Goal: Task Accomplishment & Management: Use online tool/utility

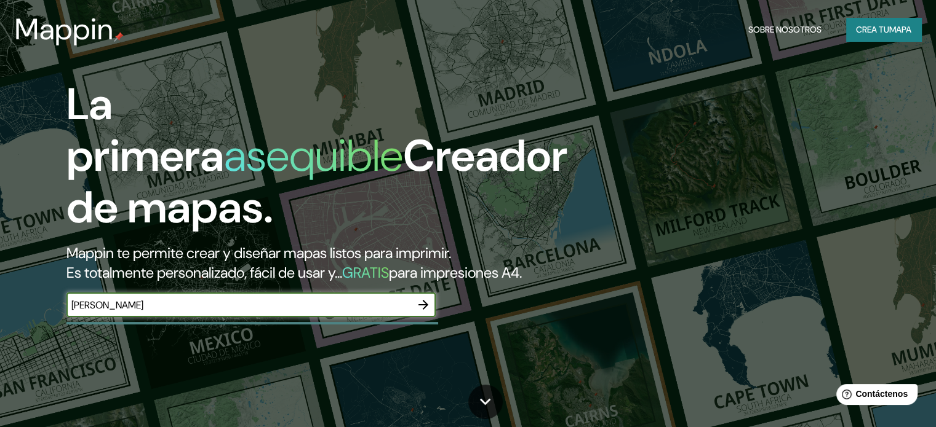
type input "[PERSON_NAME]"
click at [426, 310] on icon "button" at bounding box center [423, 305] width 10 height 10
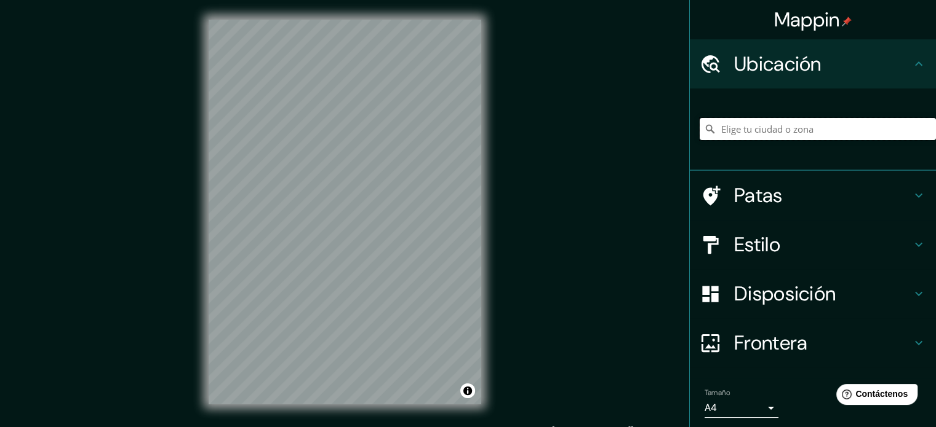
click at [760, 130] on input "Elige tu ciudad o zona" at bounding box center [817, 129] width 236 height 22
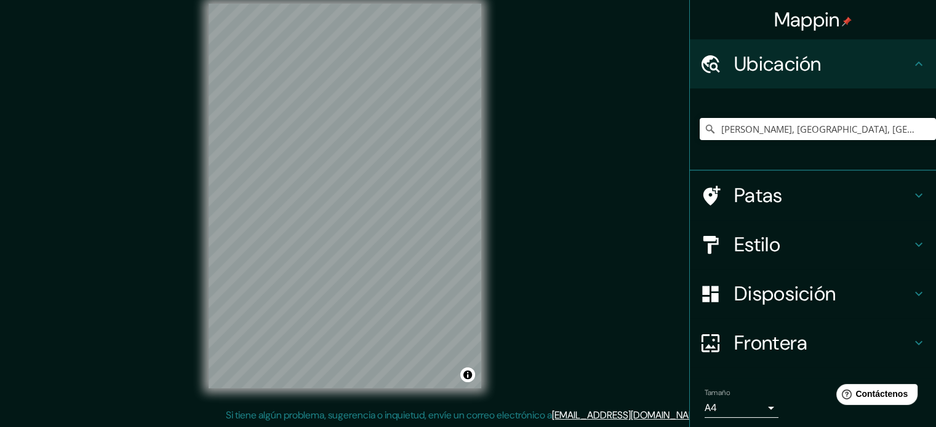
click at [472, 395] on div "© Mapbox © OpenStreetMap Improve this map" at bounding box center [345, 196] width 312 height 424
click at [768, 241] on font "Estilo" at bounding box center [757, 245] width 46 height 26
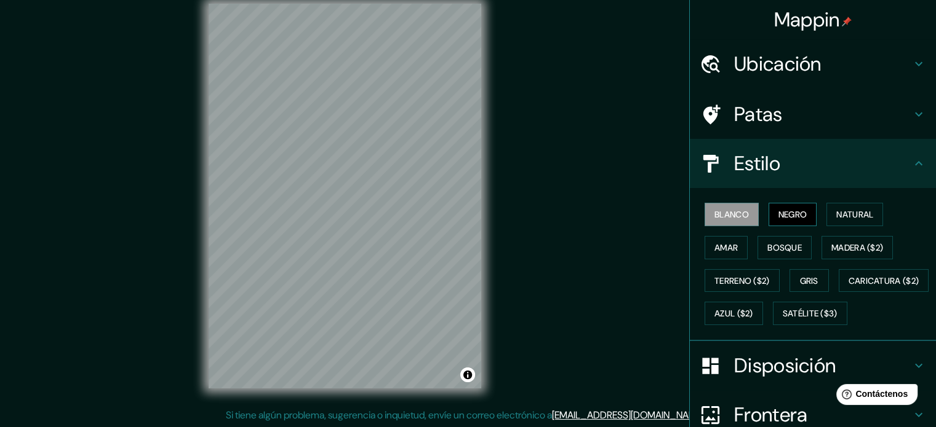
click at [787, 215] on font "Negro" at bounding box center [792, 214] width 29 height 11
click at [724, 243] on font "Amar" at bounding box center [725, 247] width 23 height 11
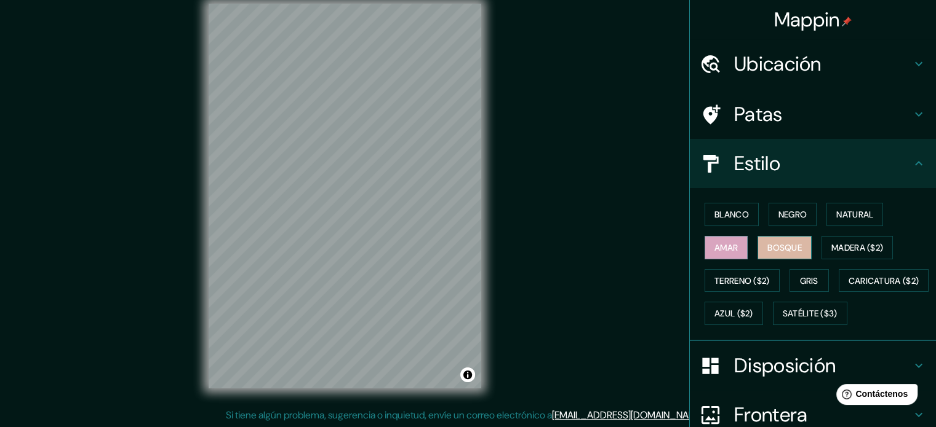
click at [767, 245] on font "Bosque" at bounding box center [784, 247] width 34 height 11
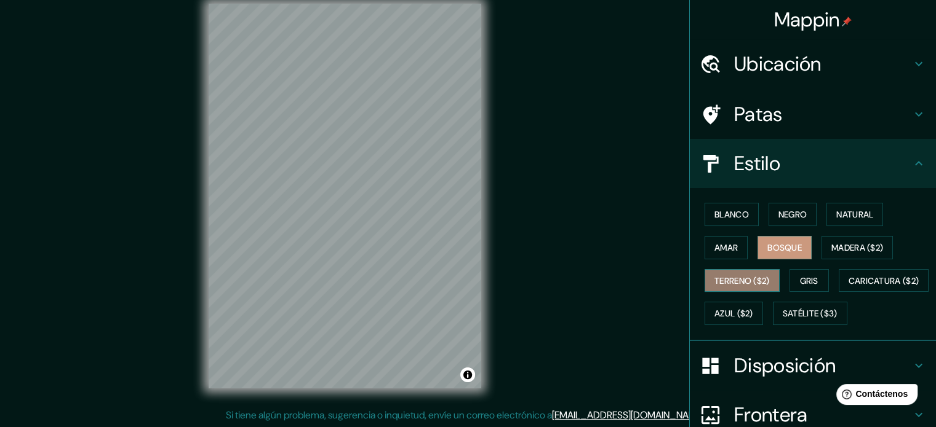
click at [721, 277] on font "Terreno ($2)" at bounding box center [741, 281] width 55 height 11
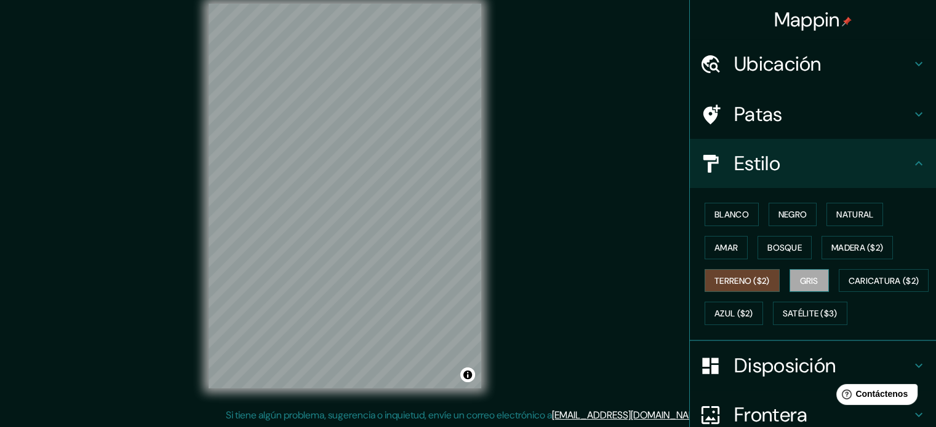
click at [800, 277] on font "Gris" at bounding box center [809, 281] width 18 height 11
click at [725, 209] on font "Blanco" at bounding box center [731, 214] width 34 height 11
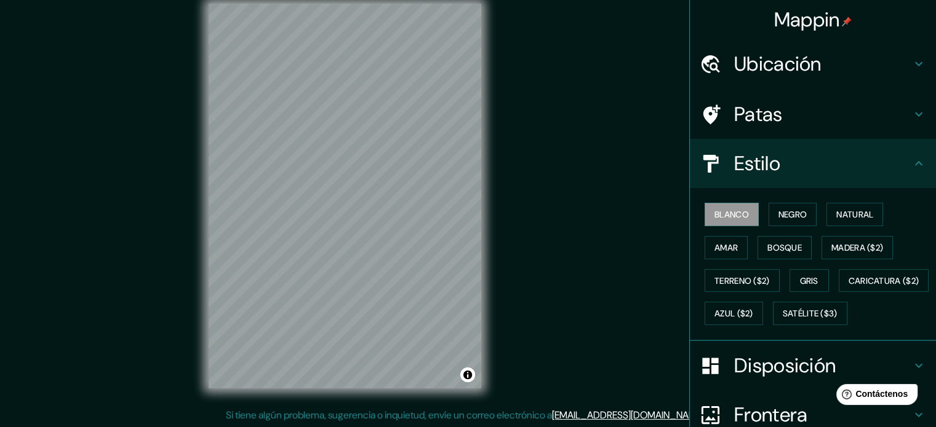
click at [805, 69] on font "Ubicación" at bounding box center [777, 64] width 87 height 26
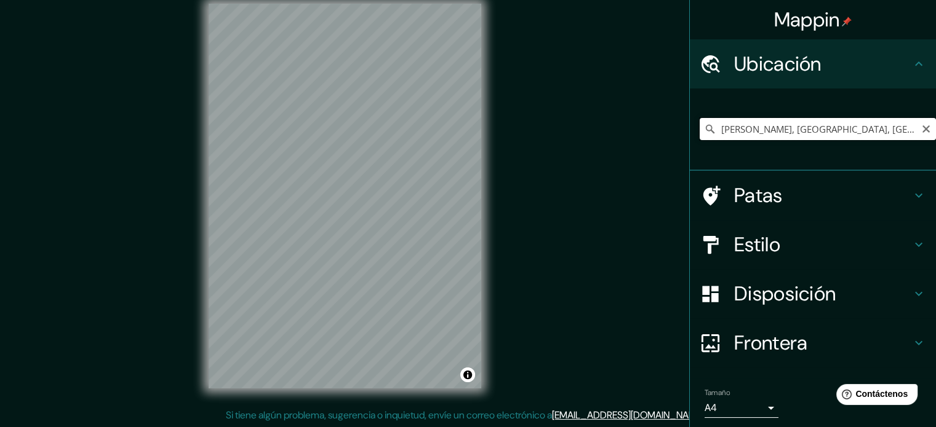
click at [873, 130] on input "[PERSON_NAME], [GEOGRAPHIC_DATA], [GEOGRAPHIC_DATA]" at bounding box center [817, 129] width 236 height 22
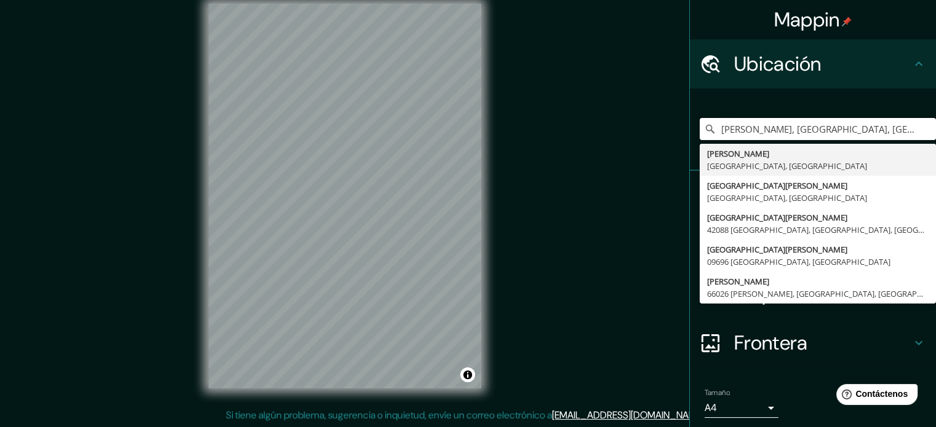
drag, startPoint x: 876, startPoint y: 129, endPoint x: 683, endPoint y: 133, distance: 193.8
click at [690, 133] on div "[PERSON_NAME], [GEOGRAPHIC_DATA], [GEOGRAPHIC_DATA] [PERSON_NAME] [GEOGRAPHIC_D…" at bounding box center [813, 130] width 246 height 82
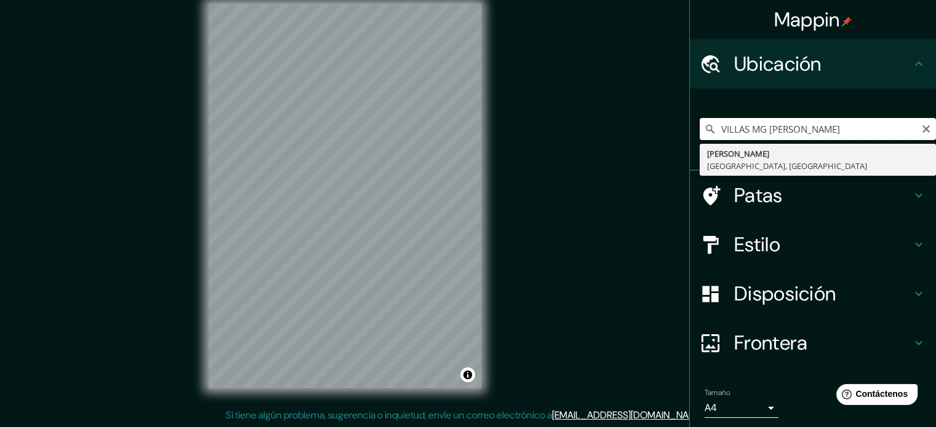
type input "[PERSON_NAME], [GEOGRAPHIC_DATA], [GEOGRAPHIC_DATA]"
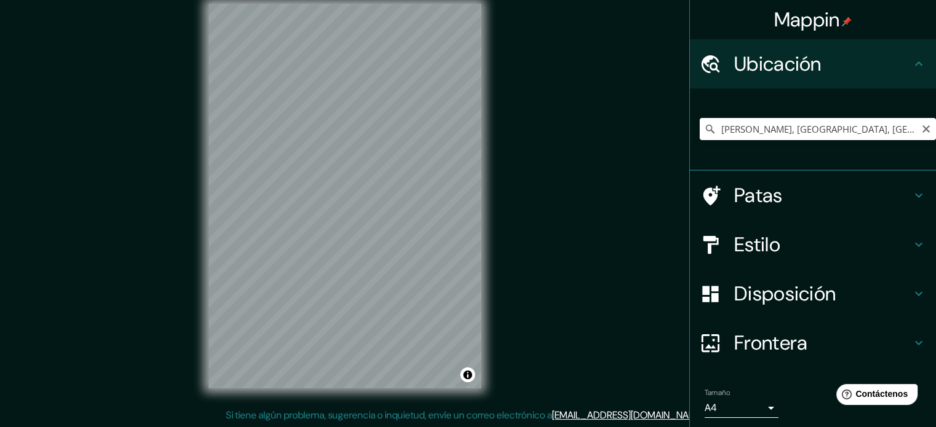
scroll to position [15, 0]
